Goal: Task Accomplishment & Management: Manage account settings

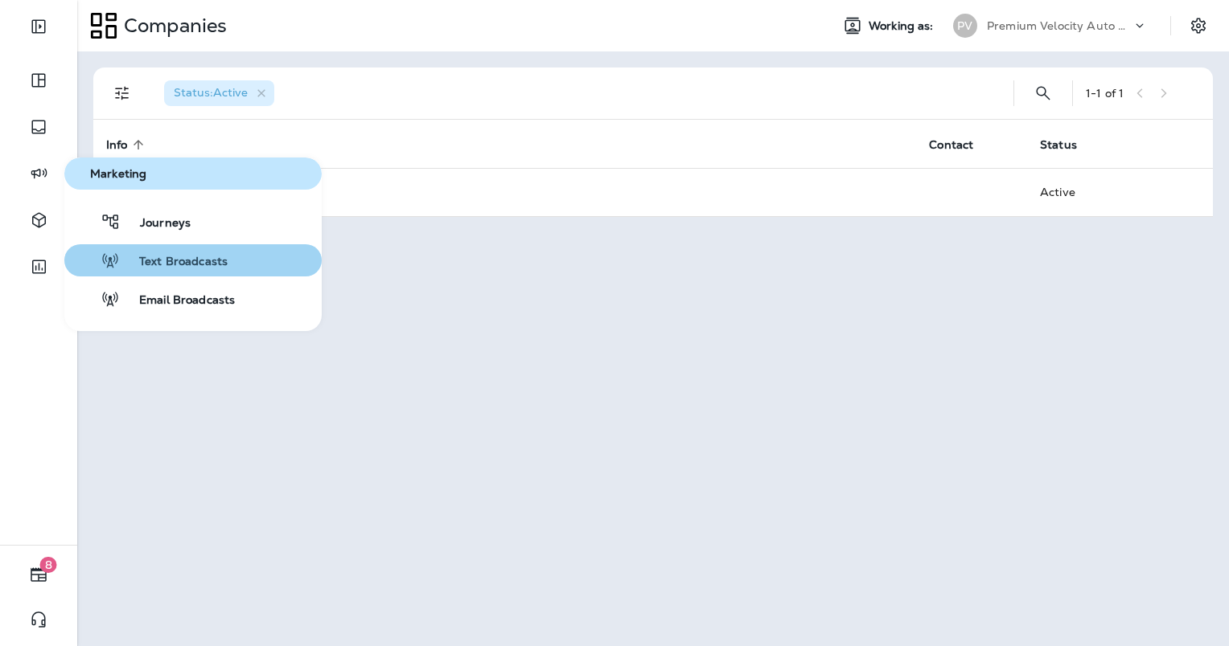
click at [171, 265] on span "Text Broadcasts" at bounding box center [174, 262] width 108 height 15
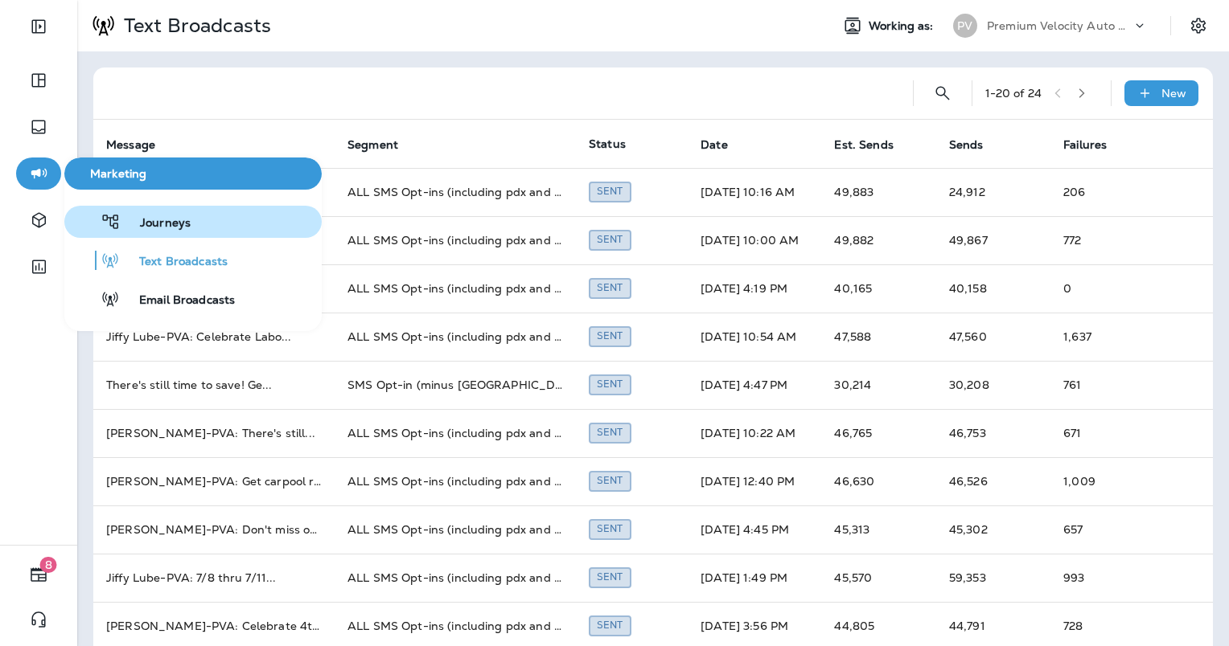
click at [203, 228] on button "Journeys" at bounding box center [192, 222] width 257 height 32
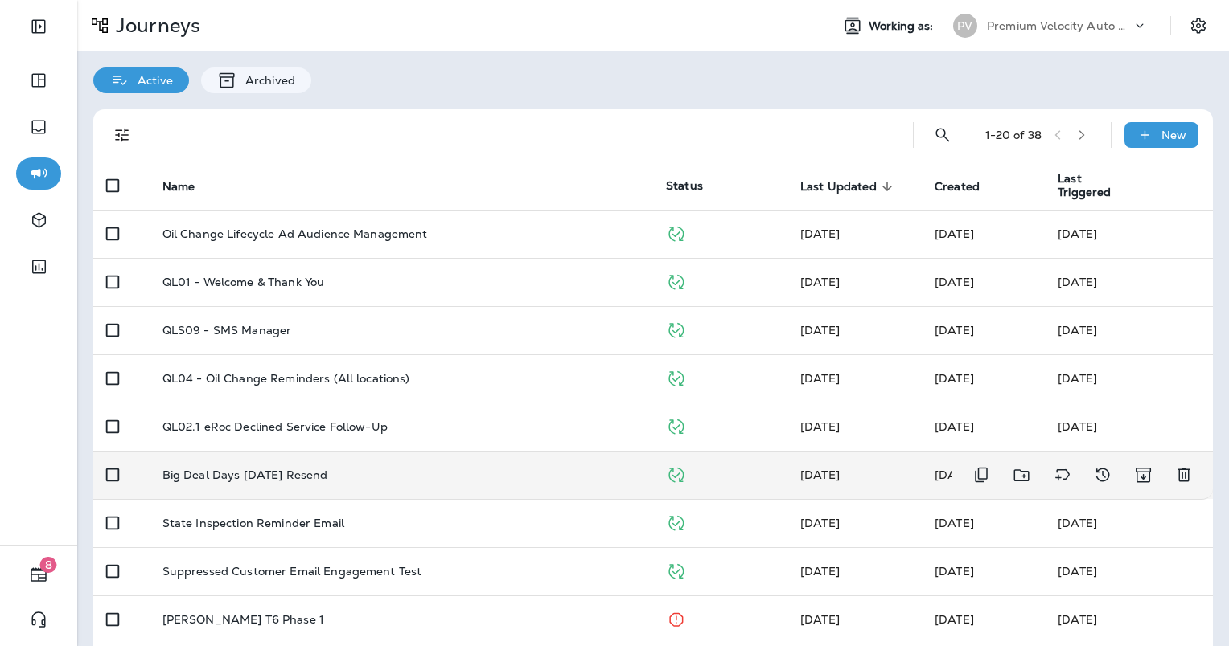
click at [542, 466] on td "Big Deal Days Oct 2025 Resend" at bounding box center [401, 475] width 503 height 48
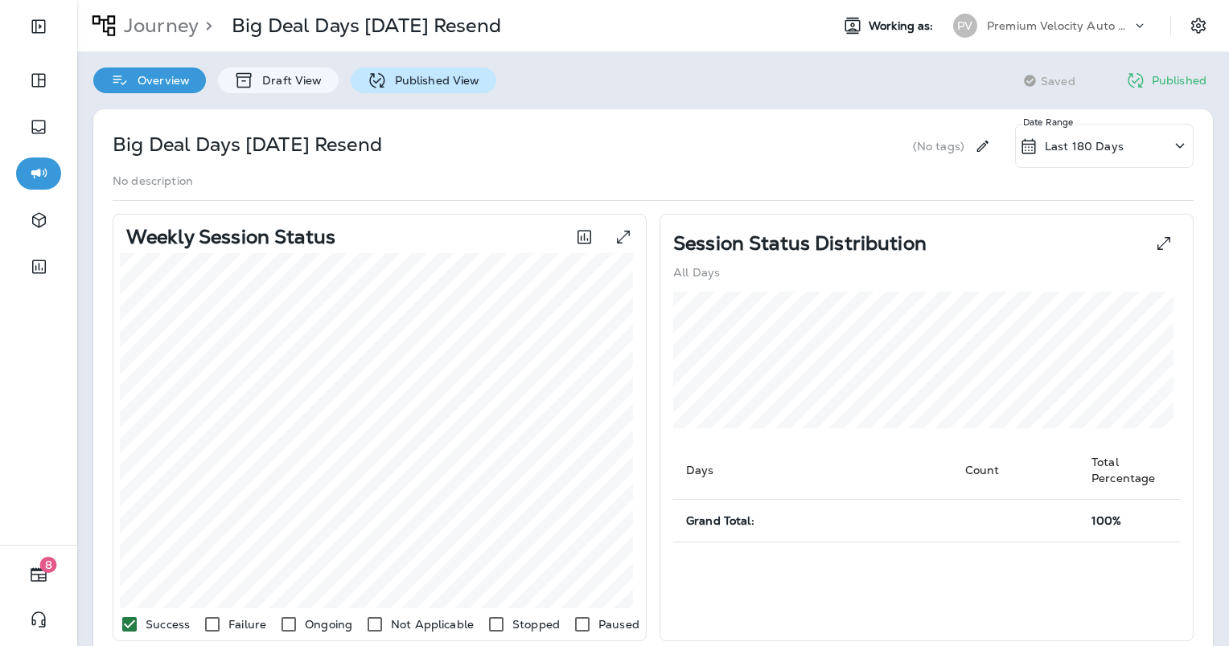
click at [478, 87] on div "Published View" at bounding box center [424, 81] width 146 height 26
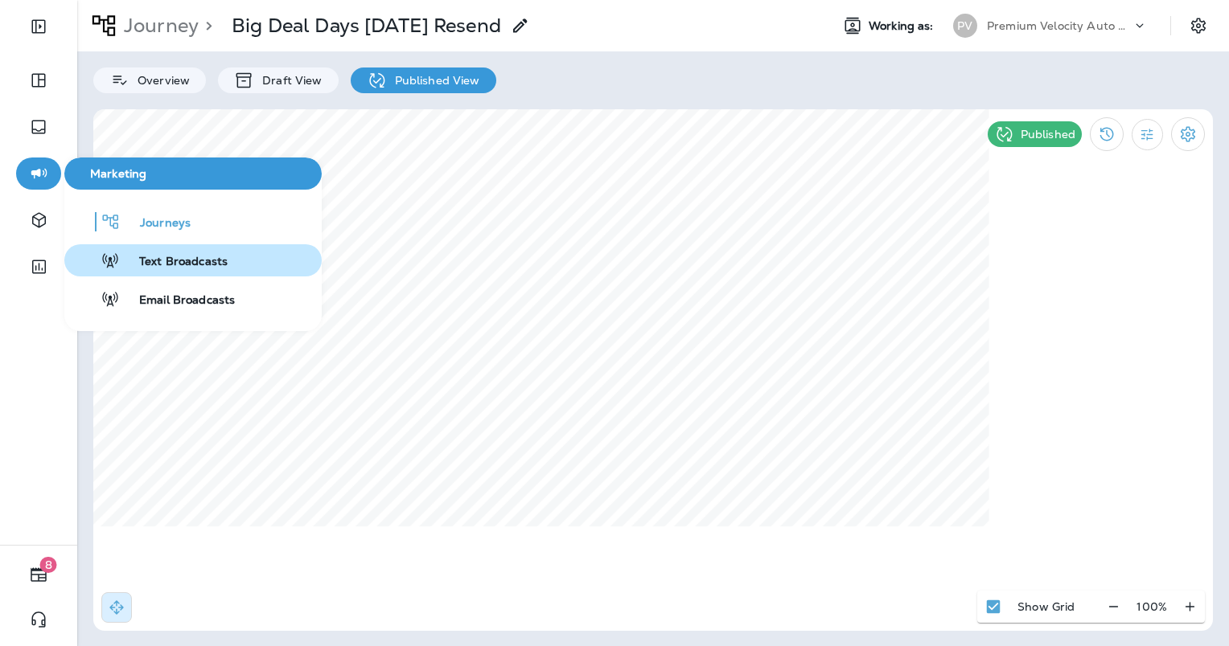
click at [117, 252] on icon "button" at bounding box center [110, 260] width 19 height 19
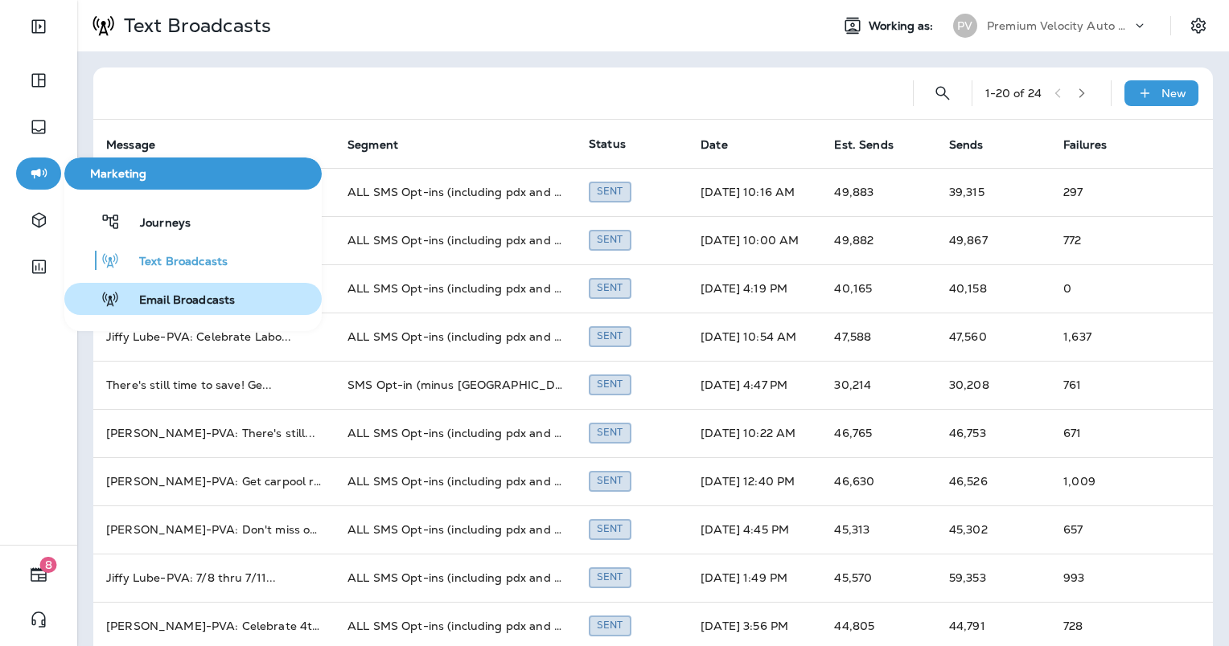
click at [195, 304] on span "Email Broadcasts" at bounding box center [177, 300] width 115 height 15
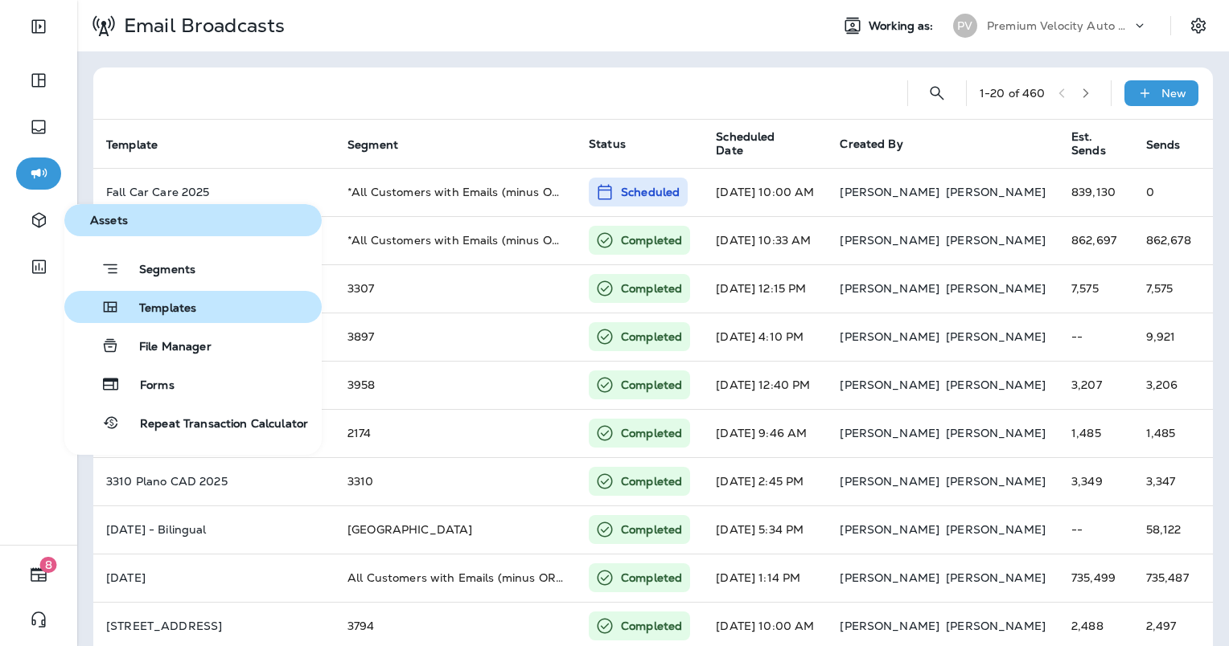
click at [220, 302] on button "Templates" at bounding box center [192, 307] width 257 height 32
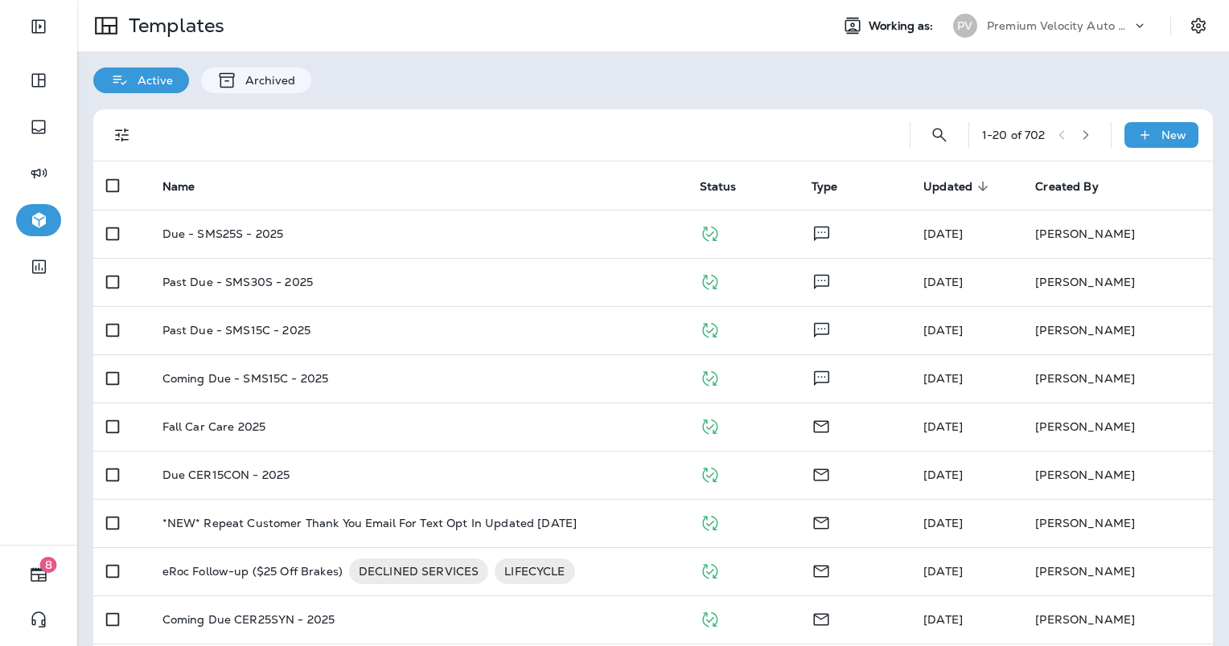
scroll to position [544, 0]
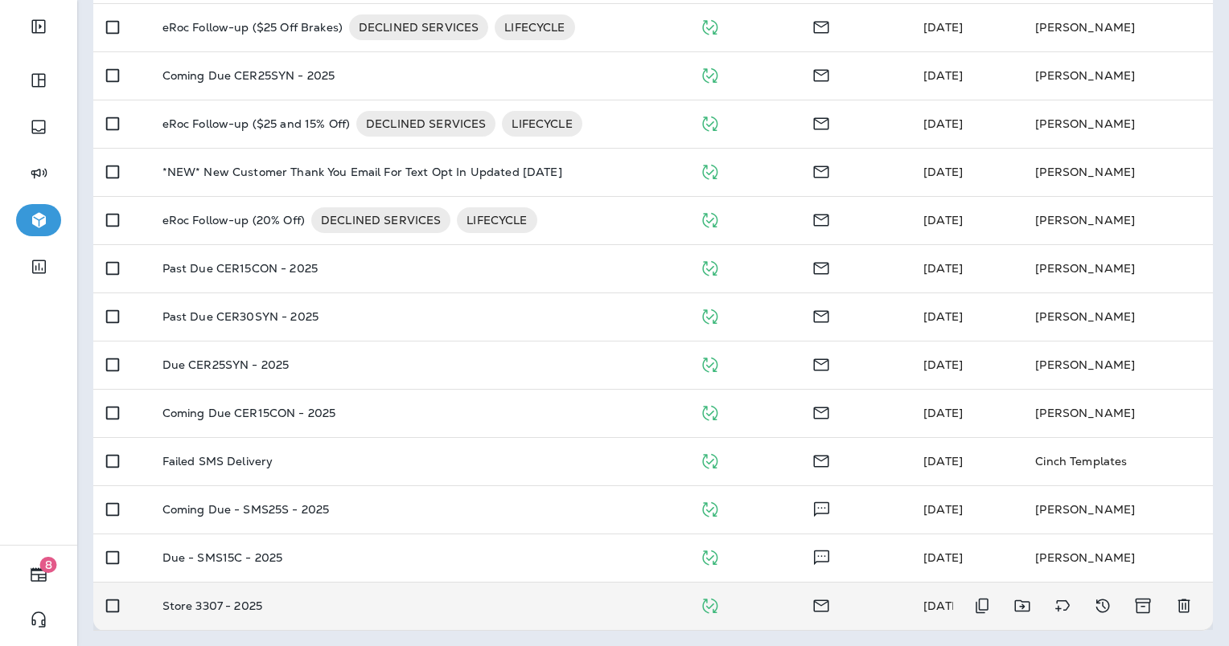
click at [357, 604] on div "Store 3307 - 2025" at bounding box center [417, 606] width 511 height 13
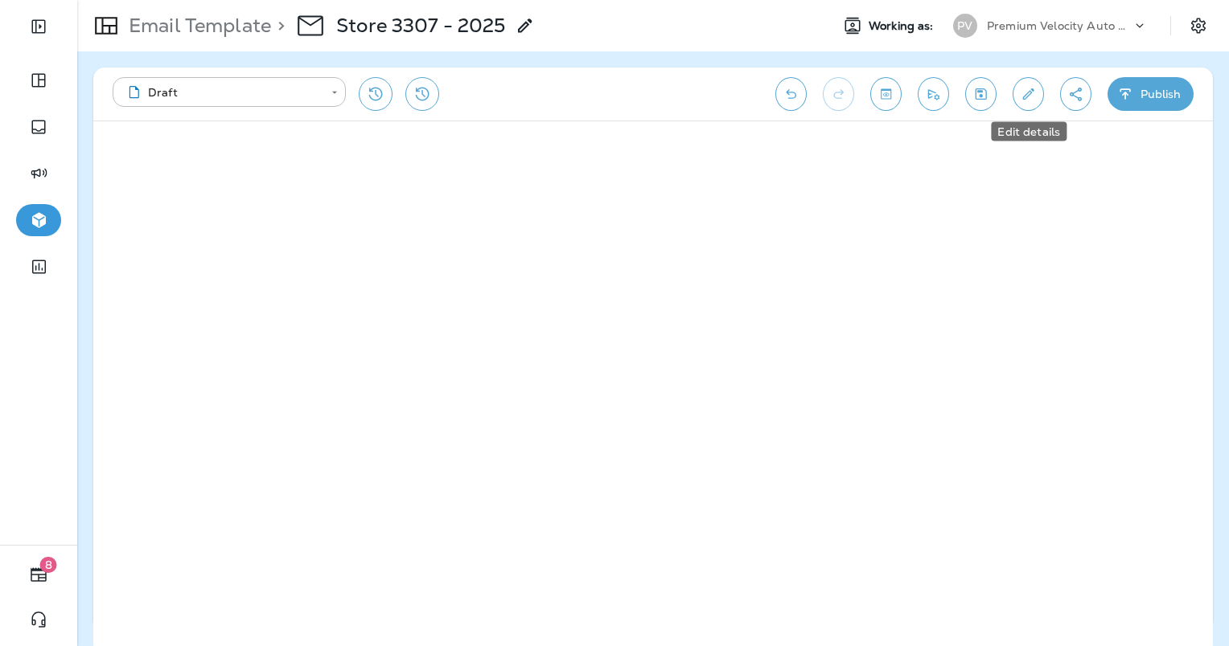
click at [1029, 98] on icon "Edit details" at bounding box center [1028, 94] width 17 height 16
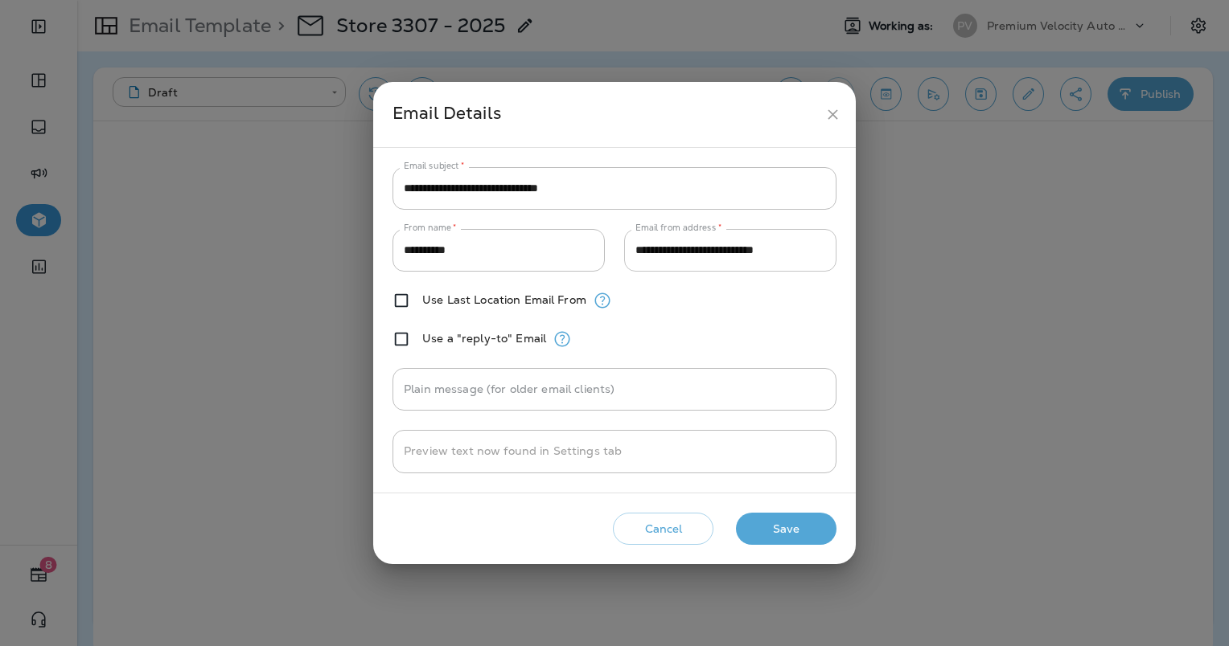
click at [769, 257] on input "**********" at bounding box center [730, 250] width 212 height 43
click at [1148, 189] on div "**********" at bounding box center [614, 323] width 1229 height 646
click at [837, 109] on icon "close" at bounding box center [832, 114] width 17 height 17
